Goal: Answer question/provide support

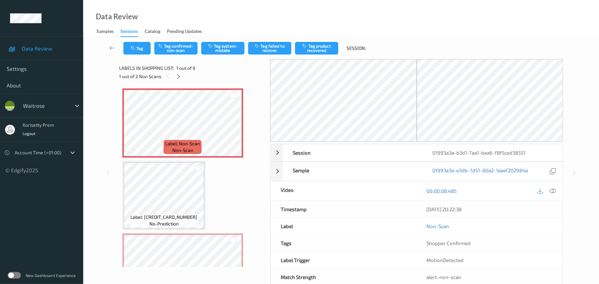
click at [302, 27] on div "Data Review Samples Sessions Catalog Pending Updates" at bounding box center [341, 18] width 516 height 37
click at [232, 127] on icon at bounding box center [233, 129] width 6 height 6
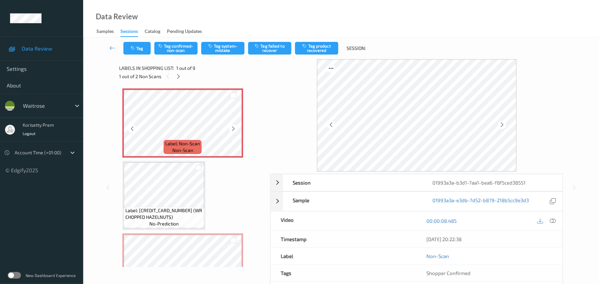
click at [232, 127] on icon at bounding box center [233, 129] width 6 height 6
click at [232, 128] on icon at bounding box center [233, 129] width 6 height 6
click at [178, 76] on icon at bounding box center [179, 76] width 6 height 6
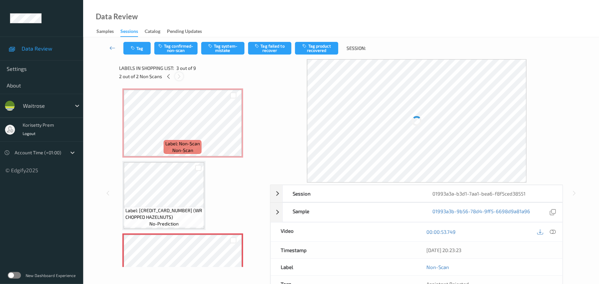
scroll to position [76, 0]
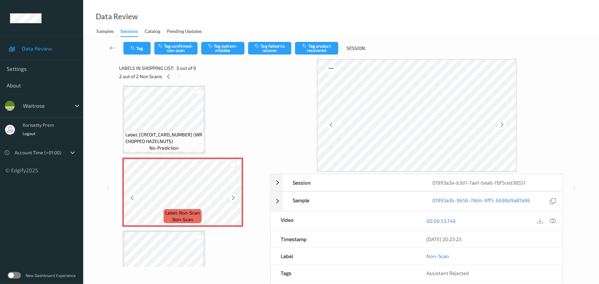
click at [231, 198] on icon at bounding box center [233, 198] width 6 height 6
click at [230, 198] on icon at bounding box center [233, 198] width 6 height 6
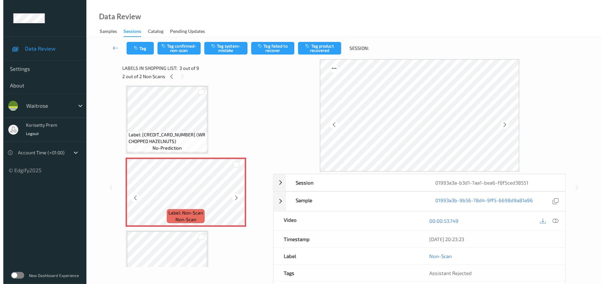
scroll to position [0, 0]
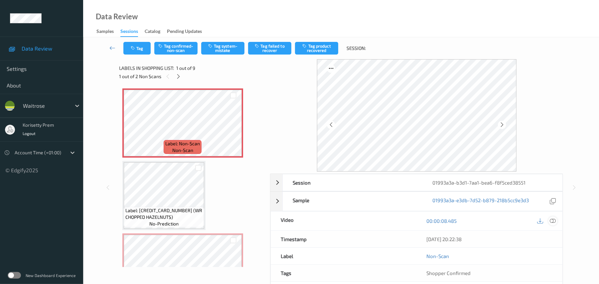
click at [554, 218] on icon at bounding box center [553, 221] width 6 height 6
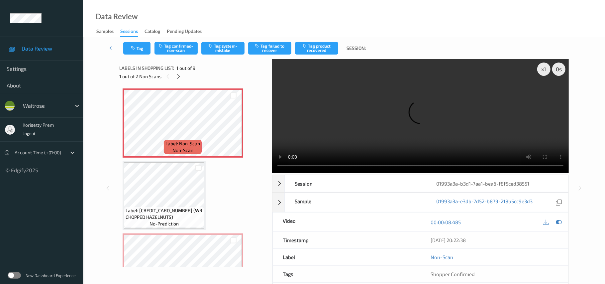
click at [306, 74] on video at bounding box center [420, 116] width 297 height 114
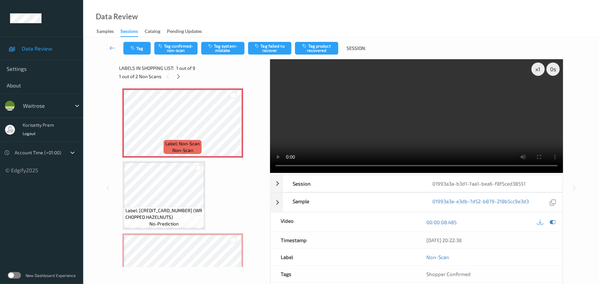
click at [329, 145] on video at bounding box center [416, 116] width 293 height 114
click at [364, 117] on video at bounding box center [416, 116] width 293 height 114
click at [392, 103] on video at bounding box center [416, 116] width 293 height 114
click at [360, 116] on video at bounding box center [416, 116] width 293 height 114
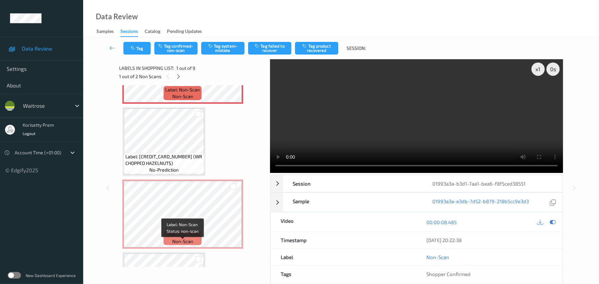
scroll to position [44, 0]
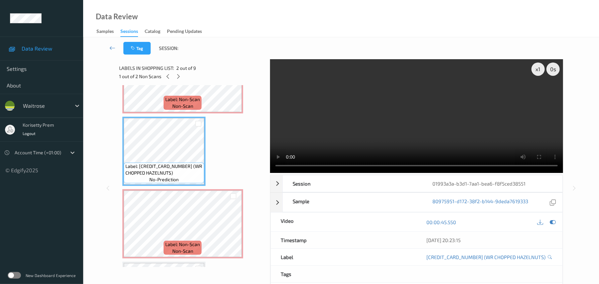
click at [420, 132] on video at bounding box center [416, 116] width 293 height 114
click at [419, 132] on video at bounding box center [416, 116] width 293 height 114
click at [418, 132] on video at bounding box center [416, 116] width 293 height 114
click at [412, 135] on video at bounding box center [416, 116] width 293 height 114
click at [348, 117] on video at bounding box center [416, 116] width 293 height 114
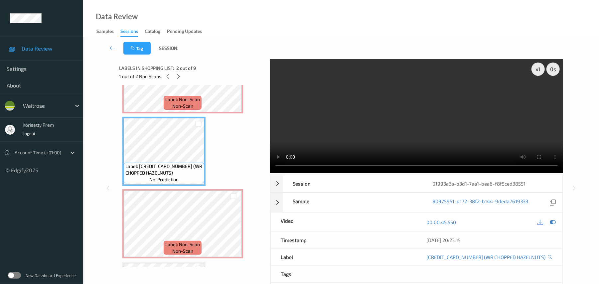
click at [399, 103] on video at bounding box center [416, 116] width 293 height 114
click at [400, 111] on video at bounding box center [416, 116] width 293 height 114
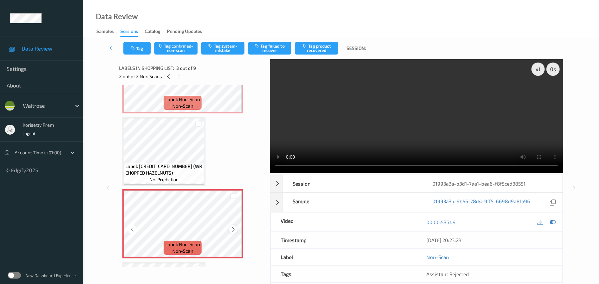
click at [232, 229] on icon at bounding box center [233, 229] width 6 height 6
click at [554, 222] on icon at bounding box center [553, 222] width 6 height 6
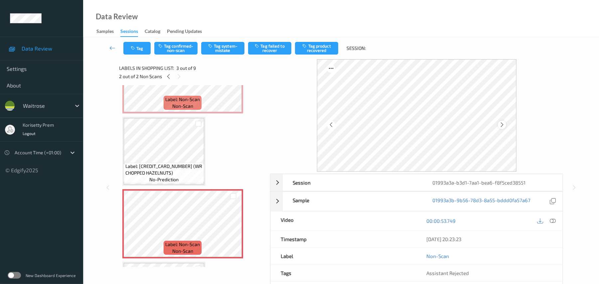
click at [502, 126] on icon at bounding box center [502, 125] width 6 height 6
click at [221, 46] on button "Tag system-mistake" at bounding box center [222, 48] width 43 height 13
click at [136, 47] on button "Tag" at bounding box center [136, 48] width 27 height 13
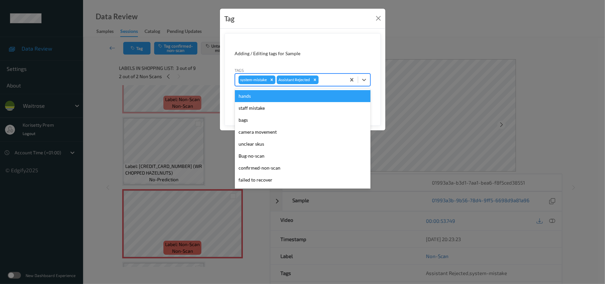
click at [324, 82] on div at bounding box center [331, 80] width 23 height 8
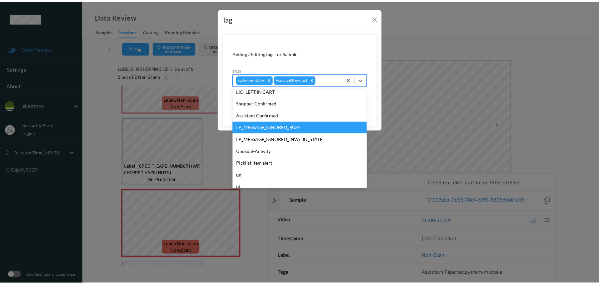
scroll to position [154, 0]
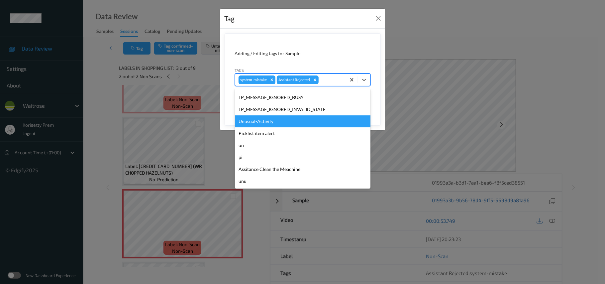
click at [265, 122] on div "Unusual-Activity" at bounding box center [303, 121] width 136 height 12
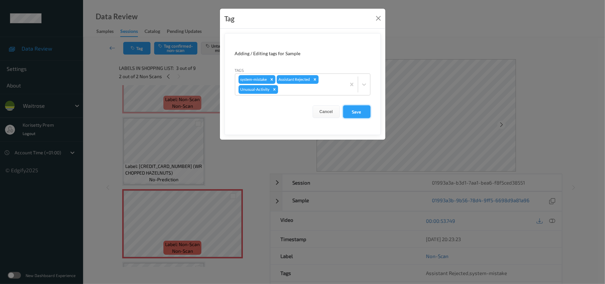
click at [357, 112] on button "Save" at bounding box center [356, 111] width 27 height 13
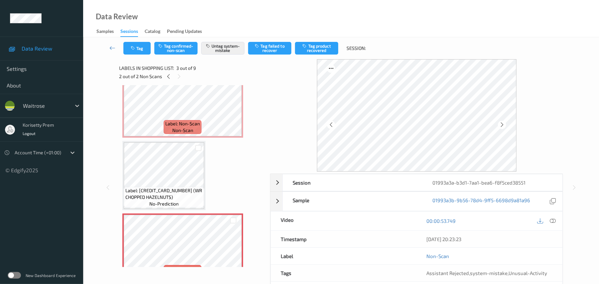
scroll to position [0, 0]
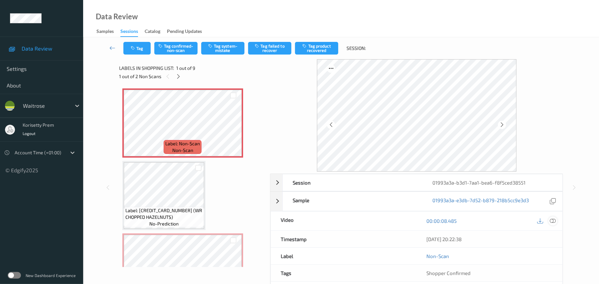
click at [550, 220] on icon at bounding box center [553, 221] width 6 height 6
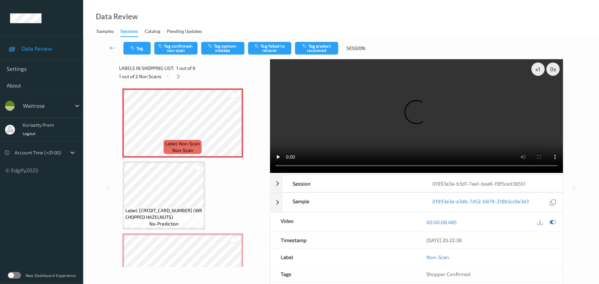
click at [313, 126] on video at bounding box center [416, 116] width 293 height 114
click at [284, 165] on video at bounding box center [416, 116] width 293 height 114
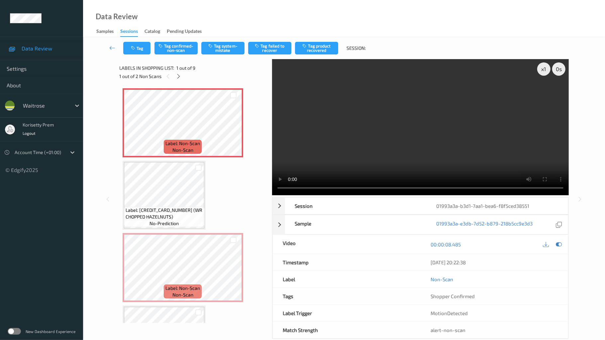
click at [539, 194] on video at bounding box center [420, 127] width 297 height 136
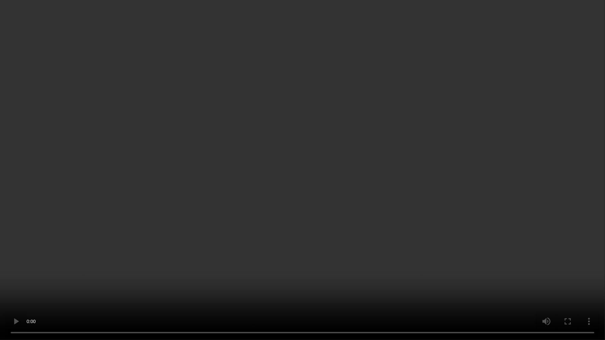
click at [433, 130] on video at bounding box center [302, 170] width 605 height 340
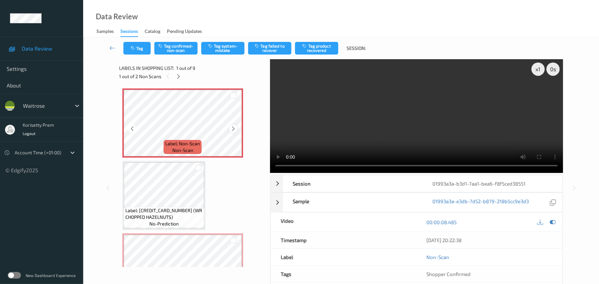
click at [232, 129] on icon at bounding box center [233, 129] width 6 height 6
click at [233, 130] on icon at bounding box center [233, 129] width 6 height 6
click at [133, 127] on icon at bounding box center [132, 129] width 6 height 6
click at [213, 52] on button "Tag system-mistake" at bounding box center [222, 48] width 43 height 13
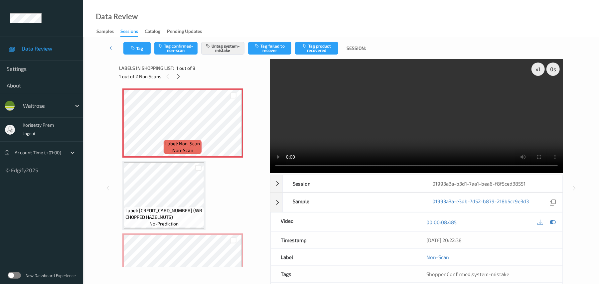
click at [397, 122] on video at bounding box center [416, 116] width 293 height 114
click at [403, 129] on video at bounding box center [416, 116] width 293 height 114
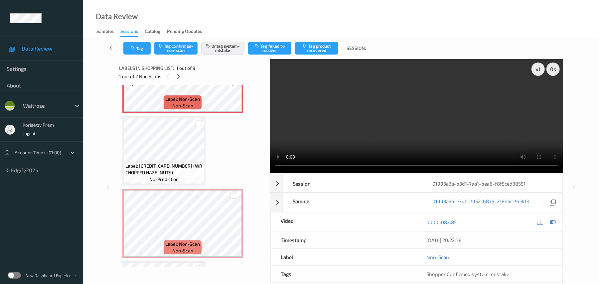
scroll to position [133, 0]
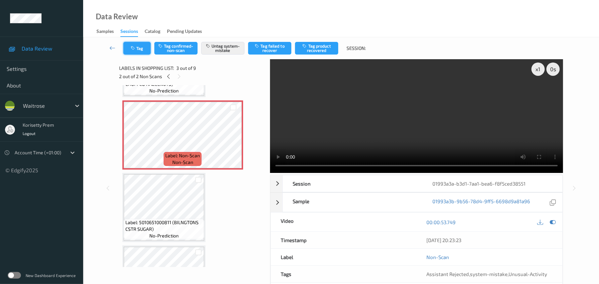
click at [140, 47] on button "Tag" at bounding box center [136, 48] width 27 height 13
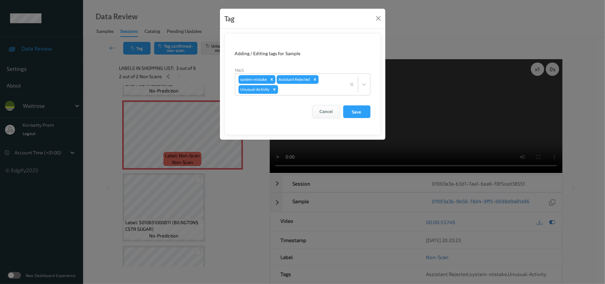
click at [331, 111] on button "Cancel" at bounding box center [326, 111] width 27 height 13
